Goal: Check status

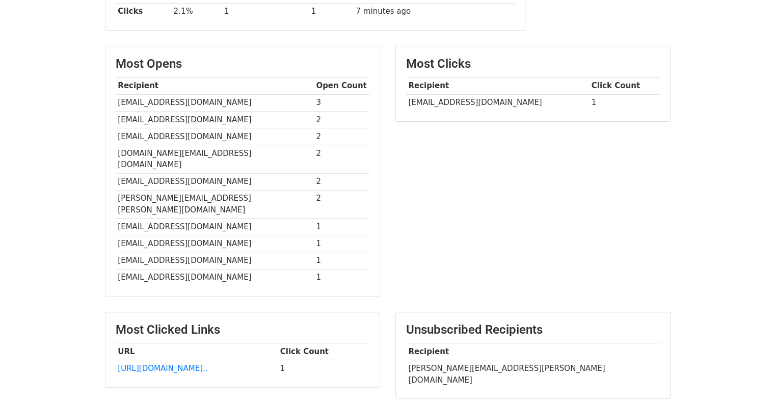
scroll to position [215, 0]
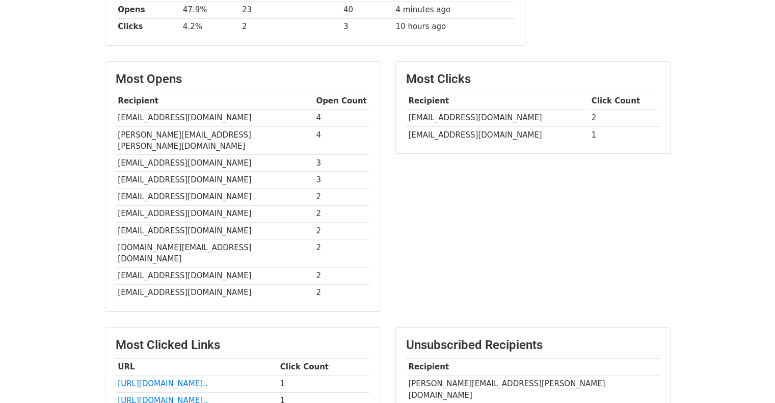
scroll to position [113, 0]
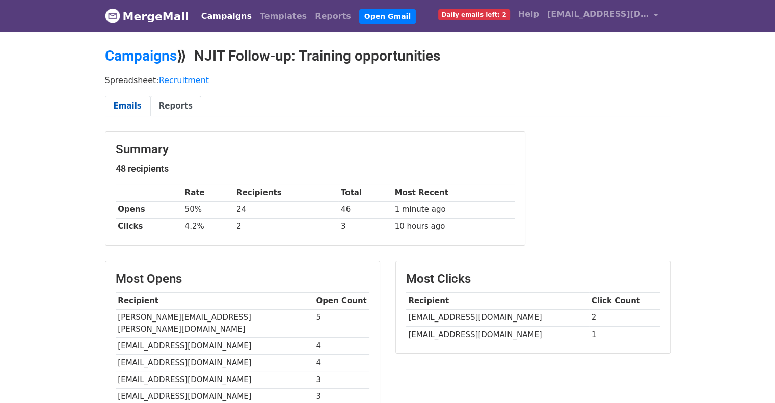
click at [135, 103] on link "Emails" at bounding box center [127, 106] width 45 height 21
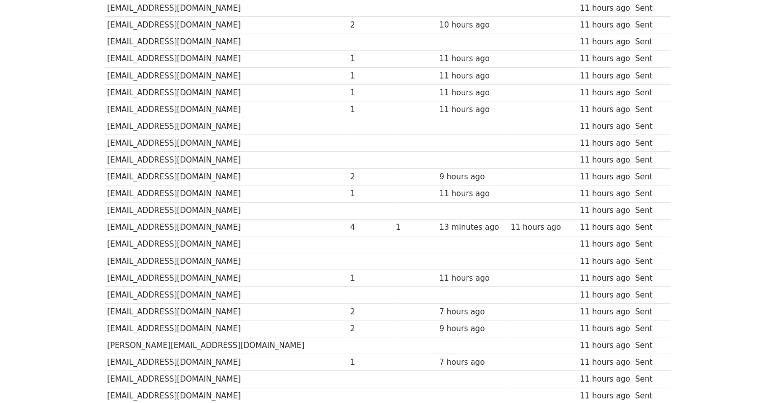
scroll to position [102, 0]
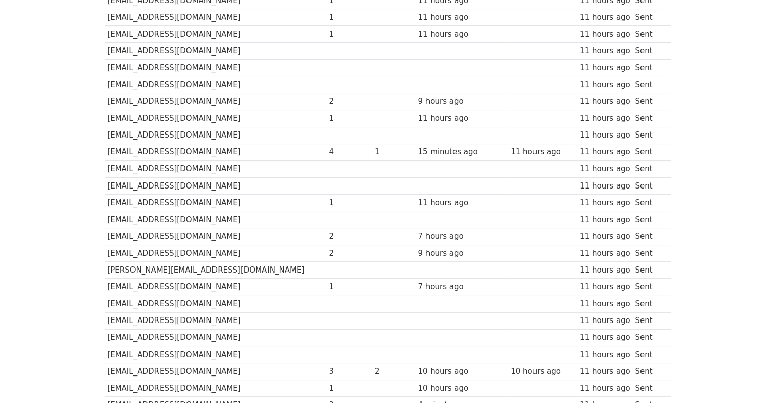
scroll to position [347, 0]
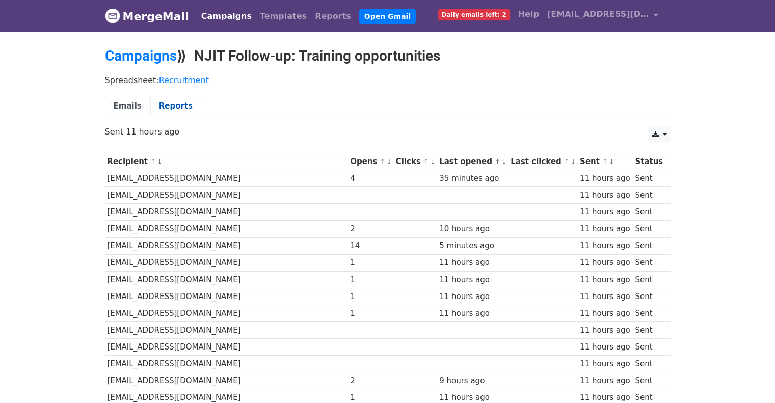
click at [176, 108] on link "Reports" at bounding box center [175, 106] width 51 height 21
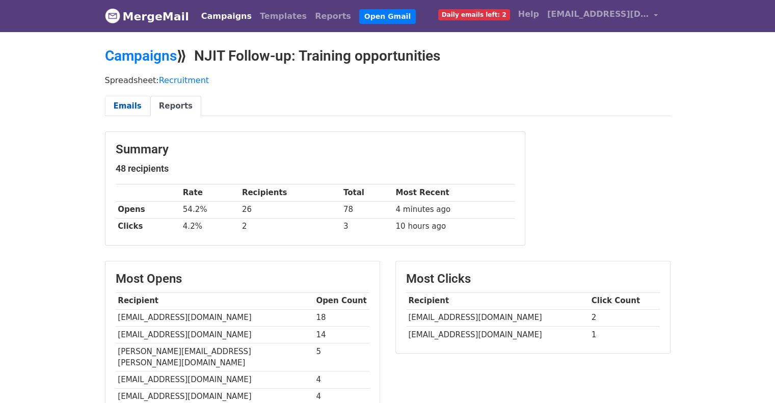
click at [130, 105] on link "Emails" at bounding box center [127, 106] width 45 height 21
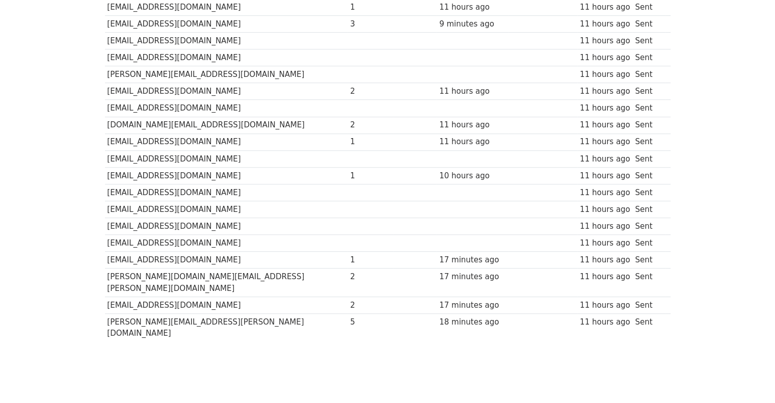
scroll to position [609, 0]
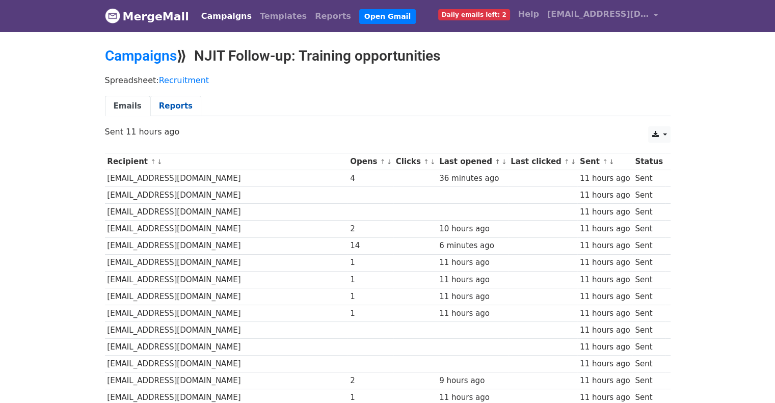
click at [159, 109] on link "Reports" at bounding box center [175, 106] width 51 height 21
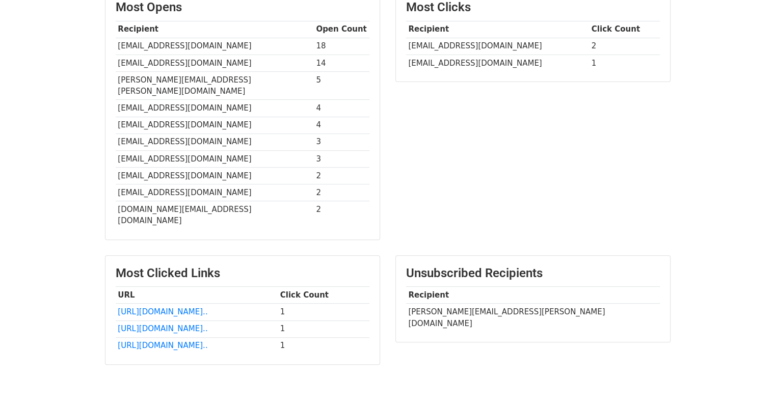
scroll to position [300, 0]
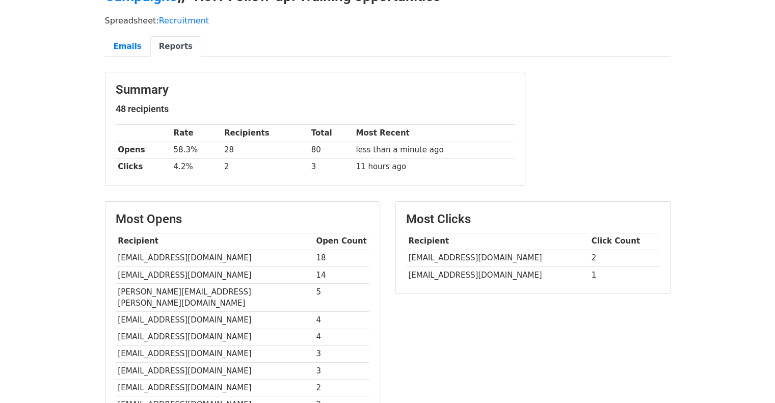
scroll to position [42, 0]
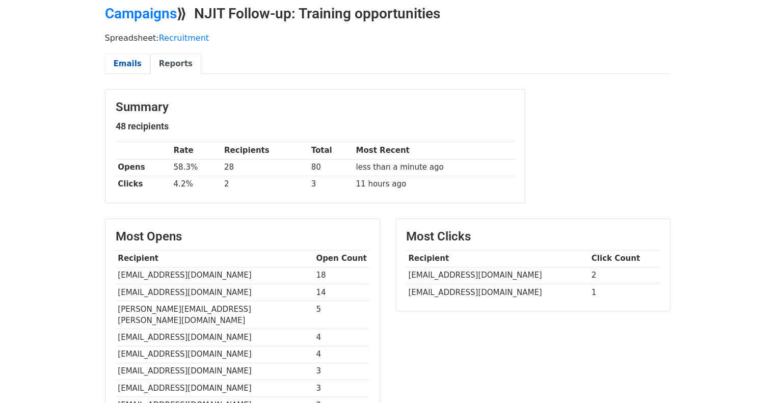
click at [127, 61] on link "Emails" at bounding box center [127, 64] width 45 height 21
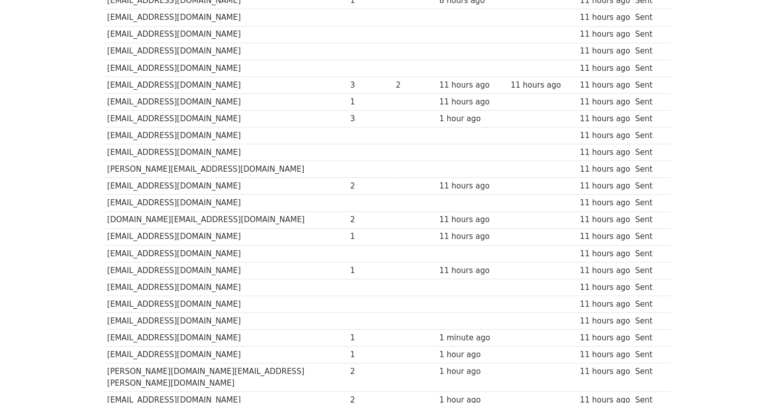
scroll to position [609, 0]
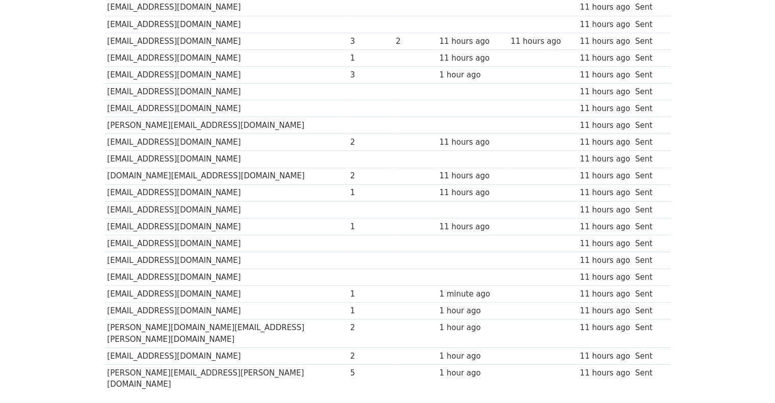
click at [446, 289] on div "1 minute ago" at bounding box center [472, 294] width 66 height 12
click at [211, 286] on td "oldcola@gmail.com" at bounding box center [226, 294] width 243 height 17
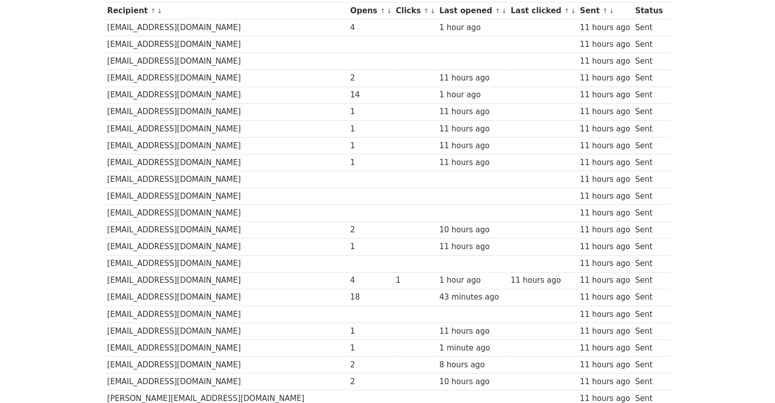
scroll to position [0, 0]
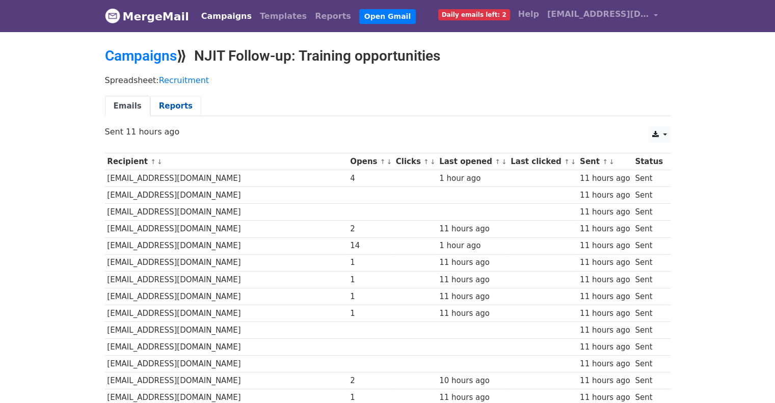
click at [175, 100] on link "Reports" at bounding box center [175, 106] width 51 height 21
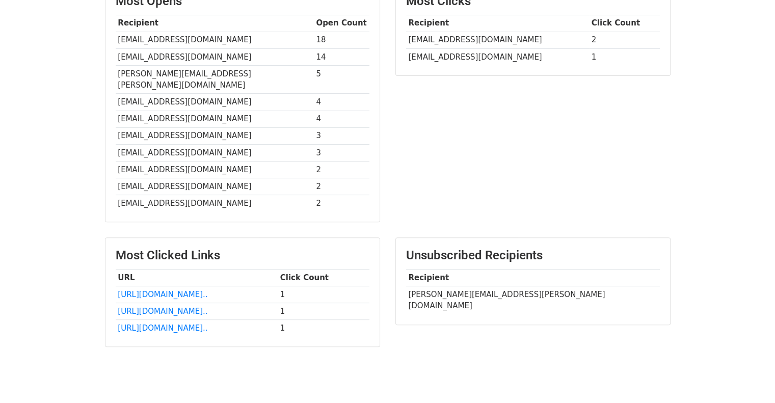
scroll to position [300, 0]
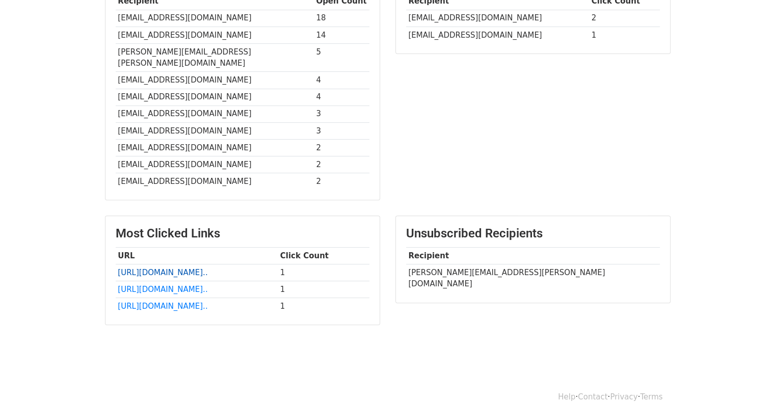
click at [207, 268] on link "[URL][DOMAIN_NAME].." at bounding box center [163, 272] width 90 height 9
click at [204, 285] on link "[URL][DOMAIN_NAME].." at bounding box center [163, 289] width 90 height 9
